Goal: Communication & Community: Answer question/provide support

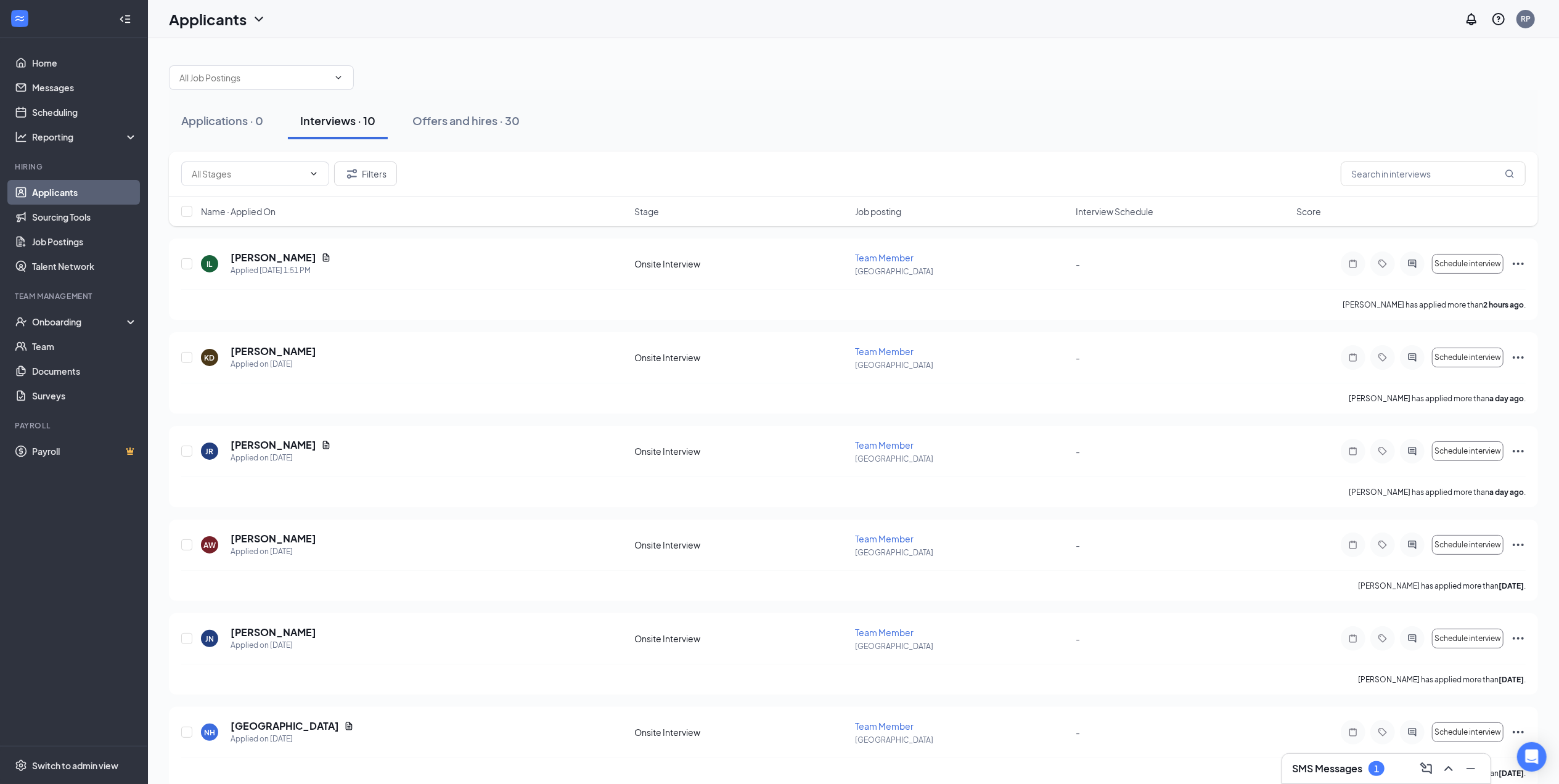
click at [1338, 766] on h3 "SMS Messages" at bounding box center [1327, 768] width 70 height 13
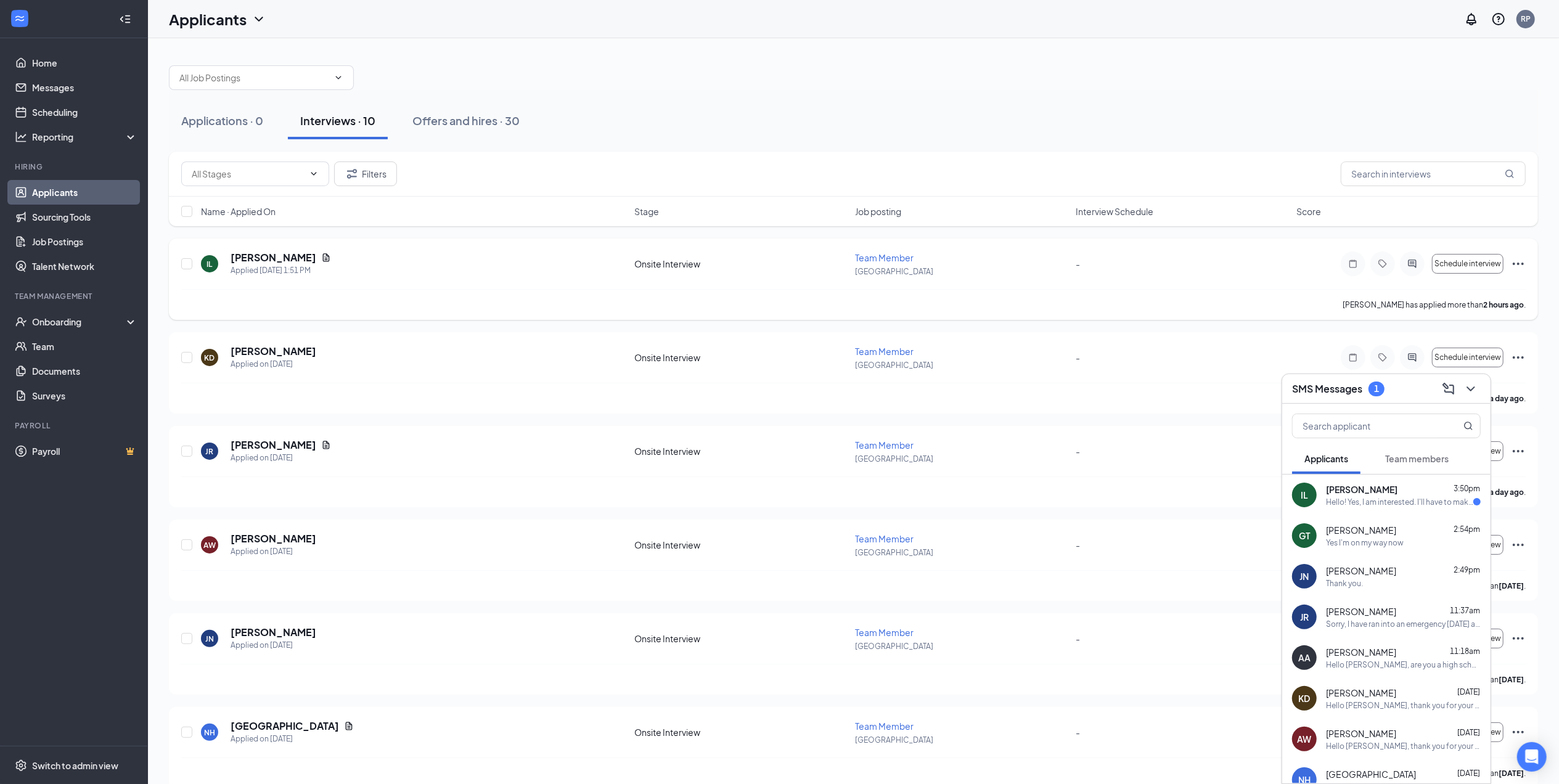
click at [400, 288] on div "IL [PERSON_NAME] Applied [DATE] 1:51 PM Onsite Interview Team Member Indianapol…" at bounding box center [853, 269] width 1345 height 38
click at [1406, 267] on icon "ActiveChat" at bounding box center [1412, 264] width 15 height 10
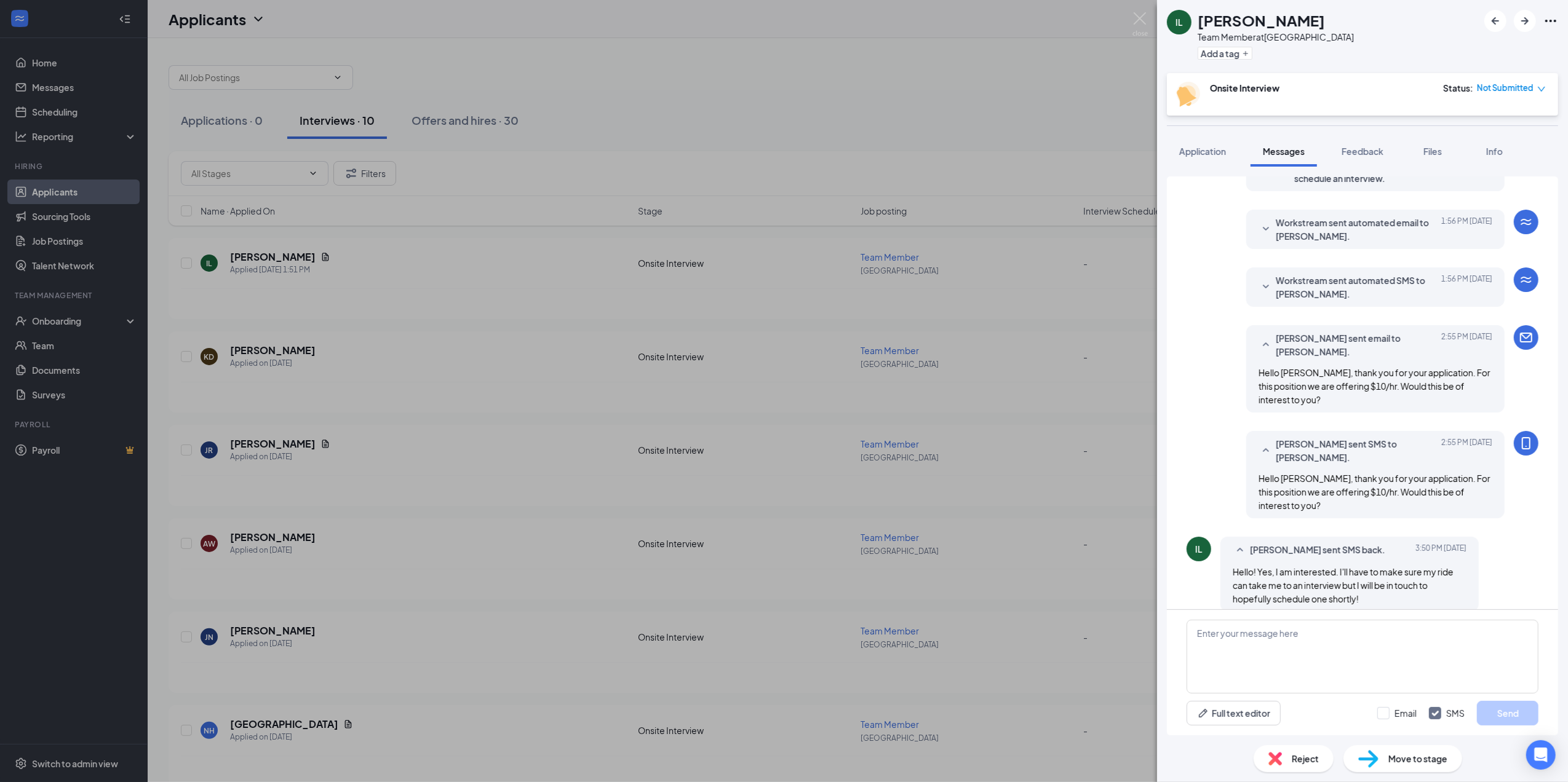
scroll to position [166, 0]
click at [1260, 660] on textarea at bounding box center [1362, 656] width 352 height 74
type textarea "Ok. If we can do the interview this week that would be great."
click at [1390, 716] on input "Email" at bounding box center [1396, 713] width 40 height 13
checkbox input "true"
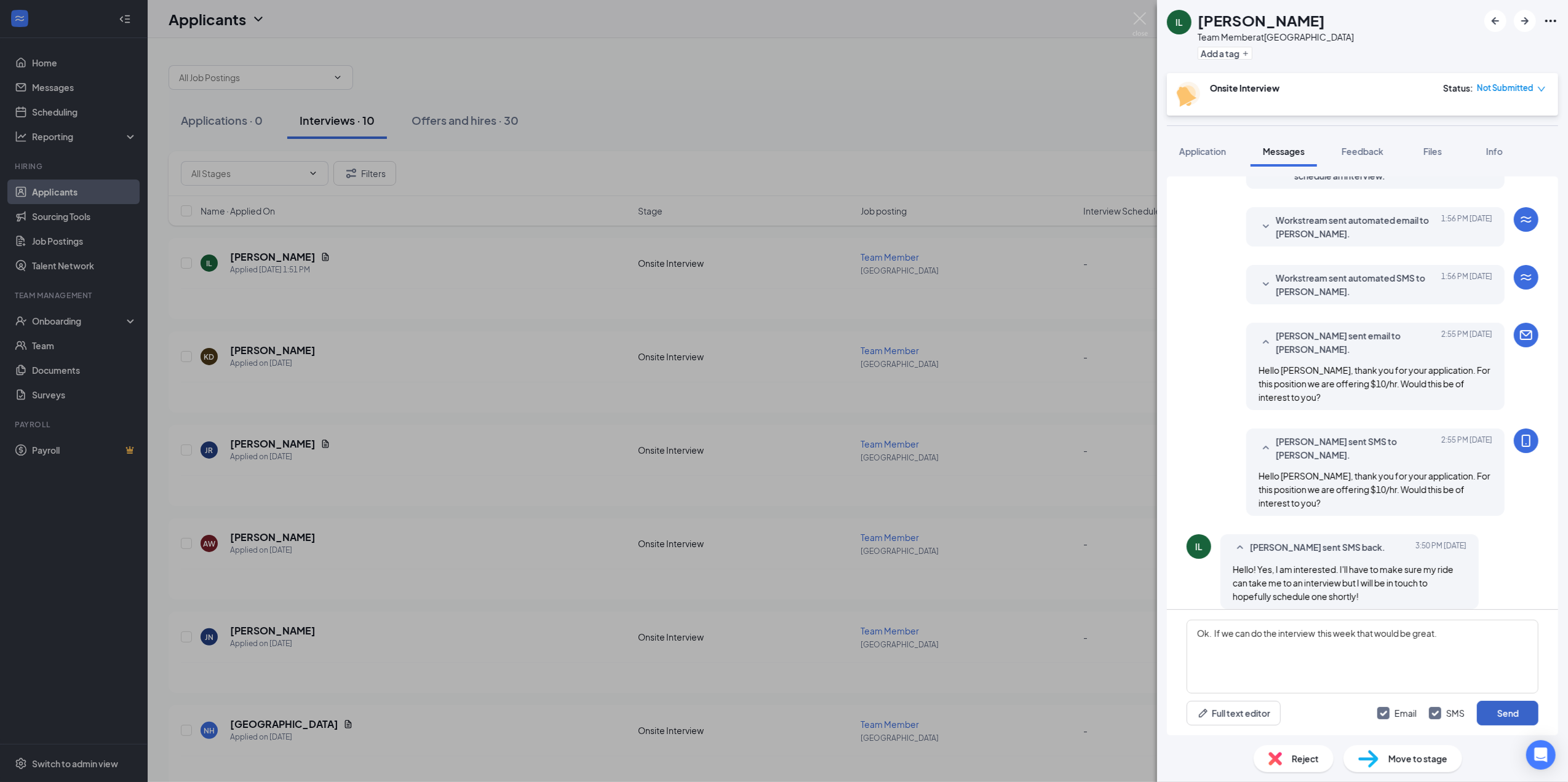
click at [1510, 718] on button "Send" at bounding box center [1508, 713] width 62 height 24
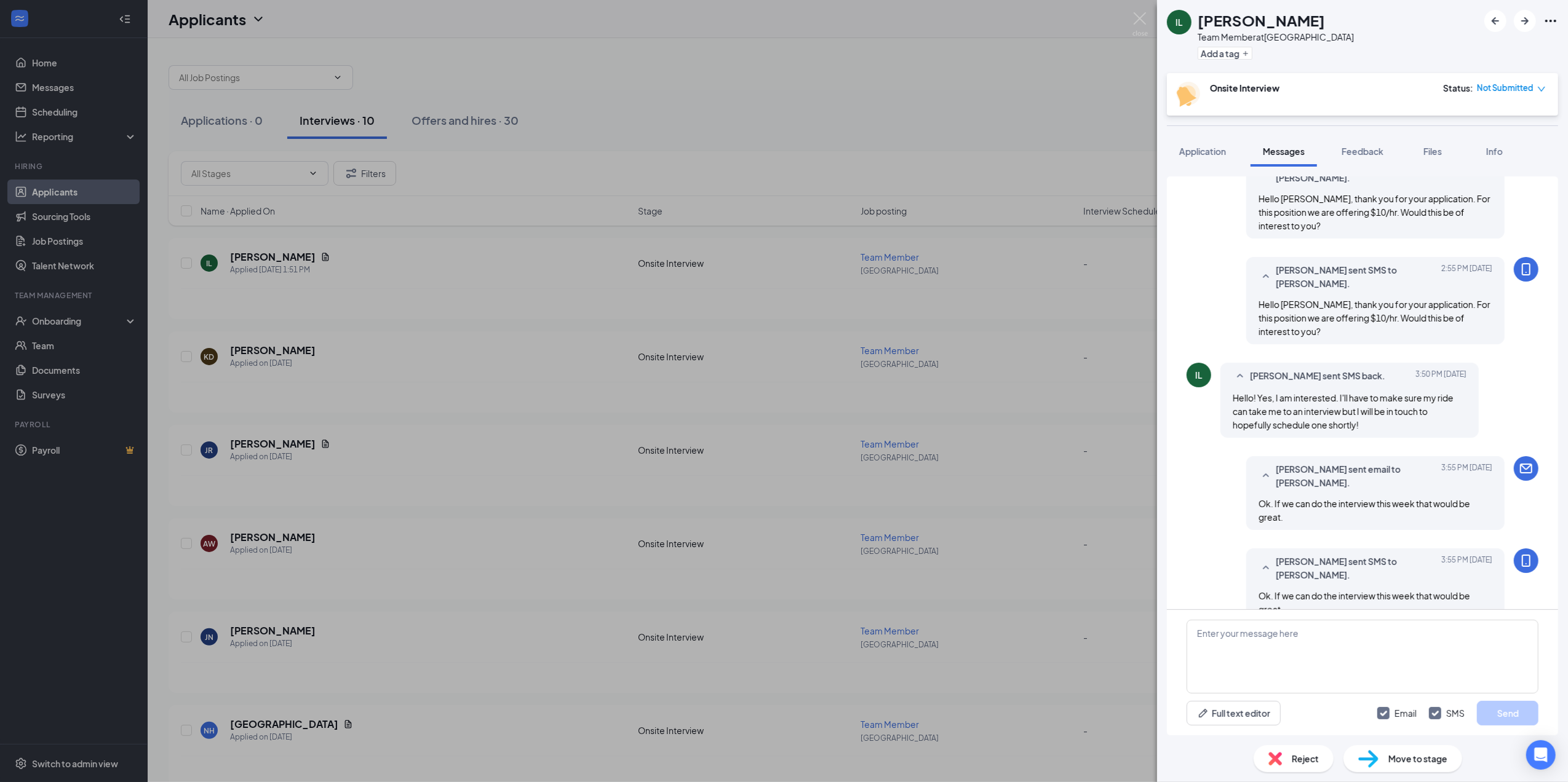
scroll to position [338, 0]
